Goal: Check status: Check status

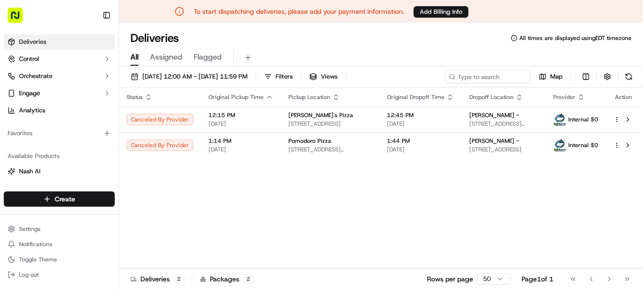
click at [418, 215] on div "Status Original Pickup Time Pickup Location Original Dropoff Time Dropoff Locat…" at bounding box center [380, 178] width 522 height 181
